Goal: Information Seeking & Learning: Understand process/instructions

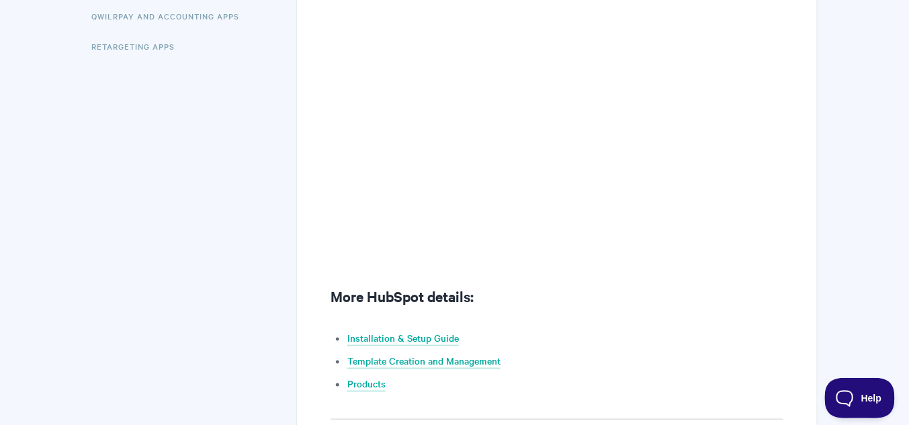
scroll to position [591, 0]
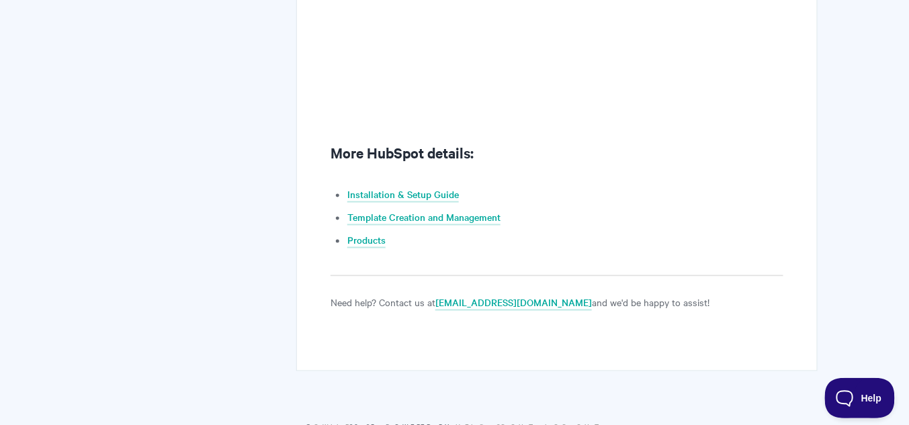
click at [415, 187] on li "Installation & Setup Guide" at bounding box center [564, 195] width 435 height 16
click at [408, 192] on link "Installation & Setup Guide" at bounding box center [403, 195] width 112 height 15
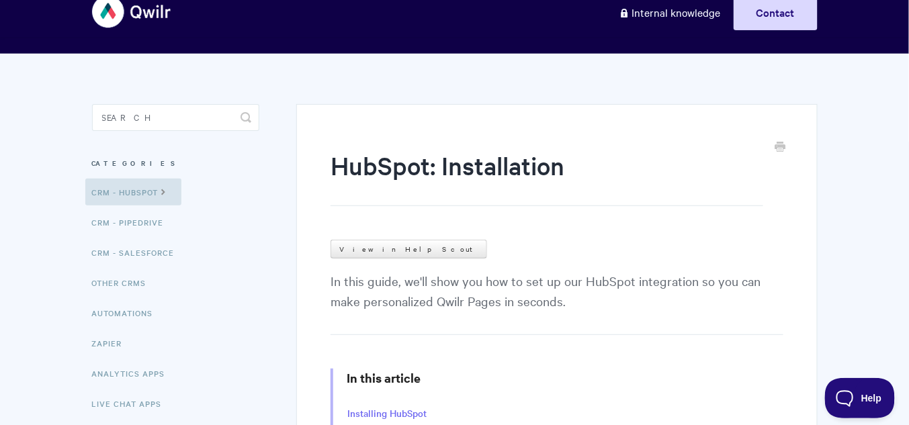
scroll to position [215, 0]
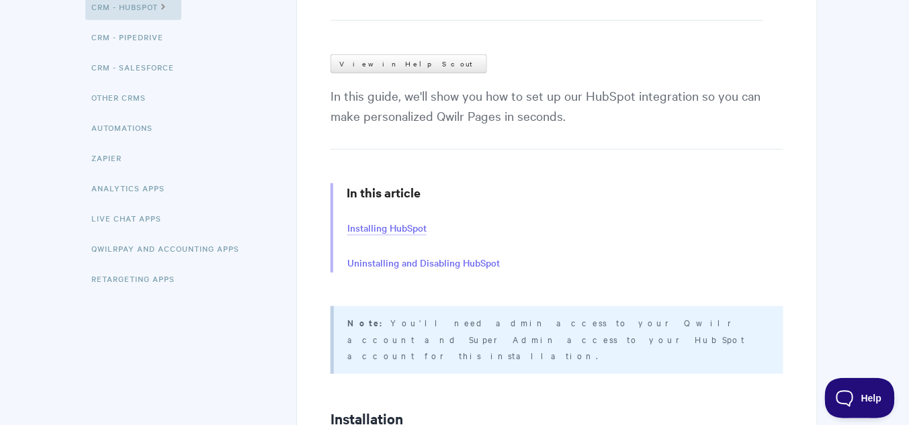
click at [388, 226] on link "Installing HubSpot" at bounding box center [386, 228] width 79 height 15
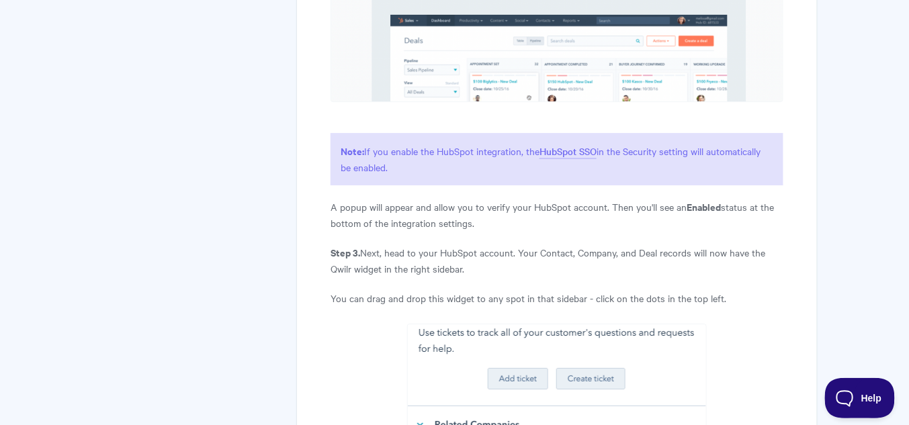
scroll to position [1249, 0]
